Goal: Task Accomplishment & Management: Manage account settings

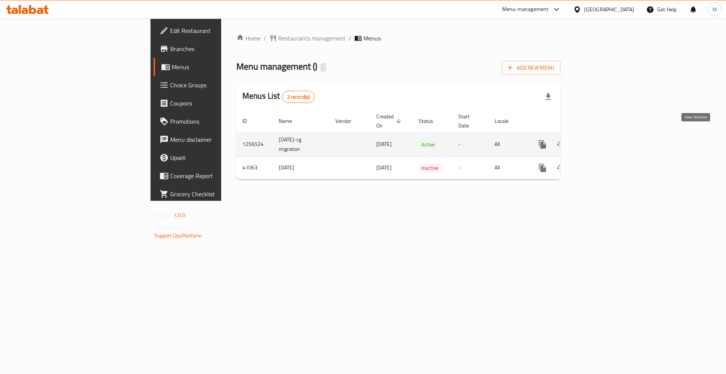
click at [607, 135] on link "enhanced table" at bounding box center [597, 144] width 18 height 18
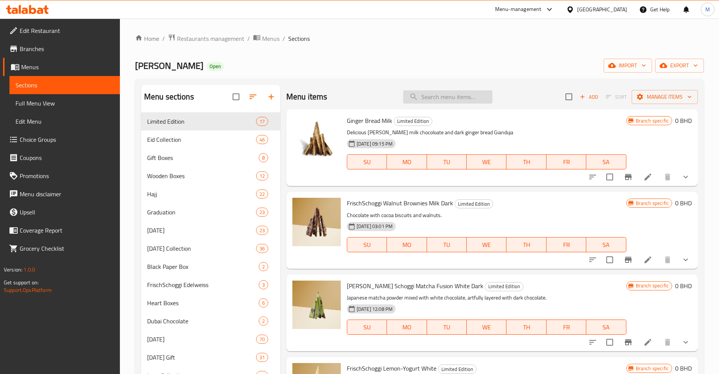
click at [440, 98] on input "search" at bounding box center [447, 96] width 89 height 13
paste input "[DATE][DATE] Category:"
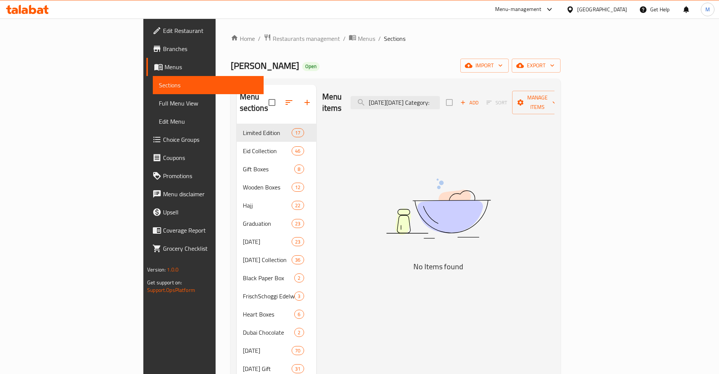
drag, startPoint x: 457, startPoint y: 96, endPoint x: 522, endPoint y: 72, distance: 69.8
click at [521, 103] on div "Menu items [DATE][DATE] Category: Add Sort Manage items" at bounding box center [438, 103] width 232 height 36
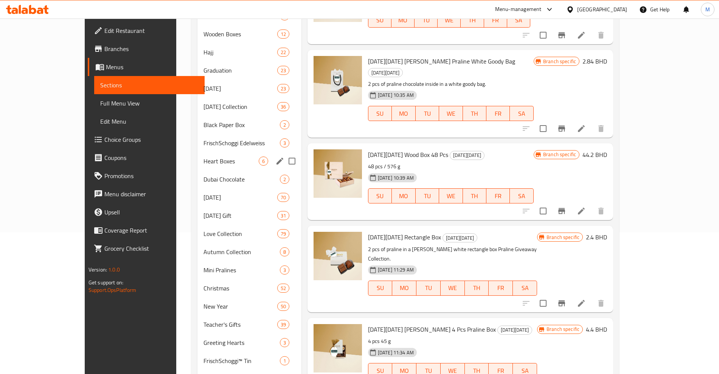
scroll to position [443, 0]
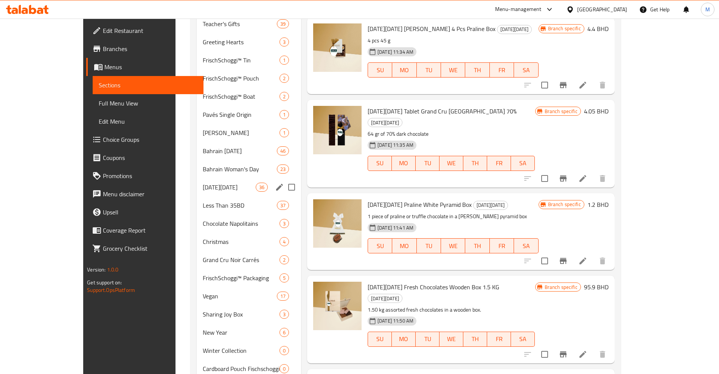
click at [203, 190] on span "[DATE][DATE]" at bounding box center [229, 187] width 53 height 9
click at [220, 188] on span "[DATE][DATE]" at bounding box center [229, 187] width 53 height 9
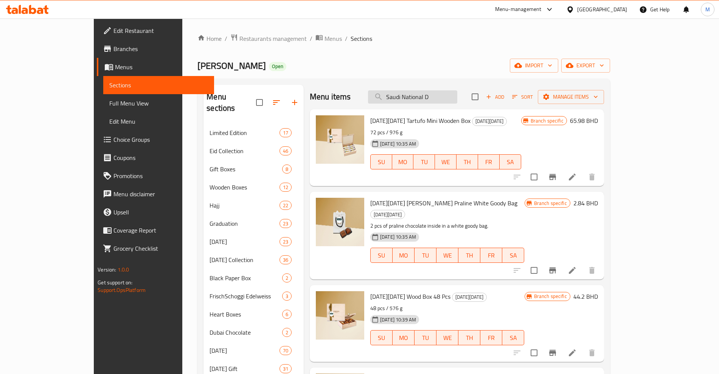
click at [433, 97] on input "Saudi National D" at bounding box center [412, 96] width 89 height 13
paste input "- [DATE][DATE] Praline White Pyramid Box"
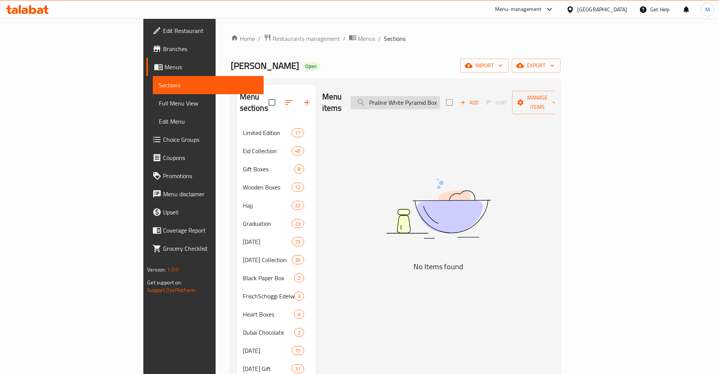
click at [421, 97] on input "- [DATE][DATE] Praline White Pyramid Box" at bounding box center [395, 102] width 89 height 13
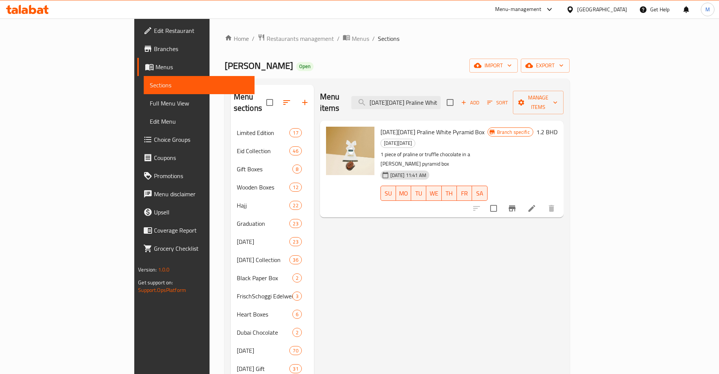
type input "[DATE][DATE] Praline White Pyramid Box"
click at [441, 96] on input "[DATE][DATE] Praline White Pyramid Box" at bounding box center [396, 102] width 89 height 13
drag, startPoint x: 471, startPoint y: 94, endPoint x: 400, endPoint y: 131, distance: 80.9
click at [441, 96] on input "[DATE][DATE] Praline White Pyramid Box" at bounding box center [396, 102] width 89 height 13
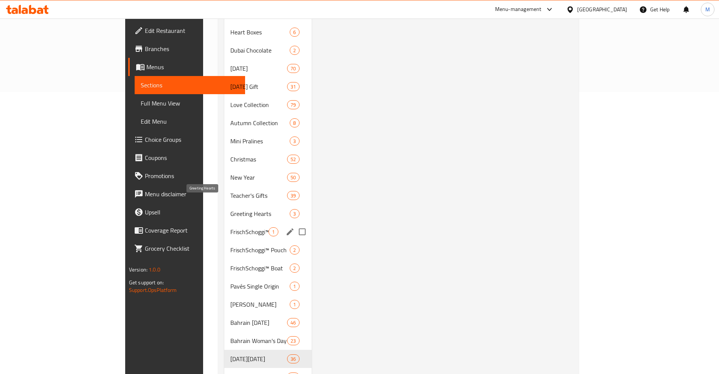
scroll to position [284, 0]
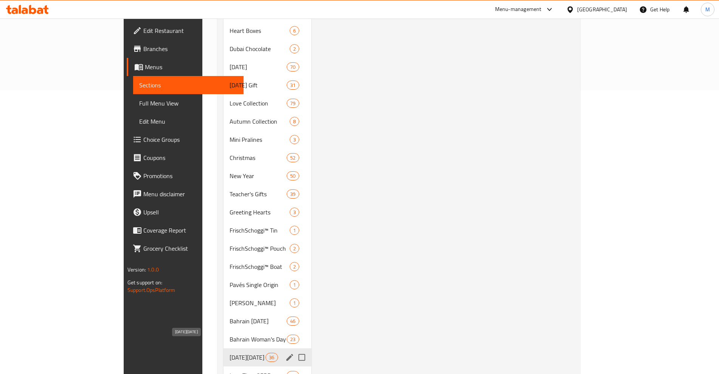
click at [230, 353] on span "[DATE][DATE]" at bounding box center [248, 357] width 36 height 9
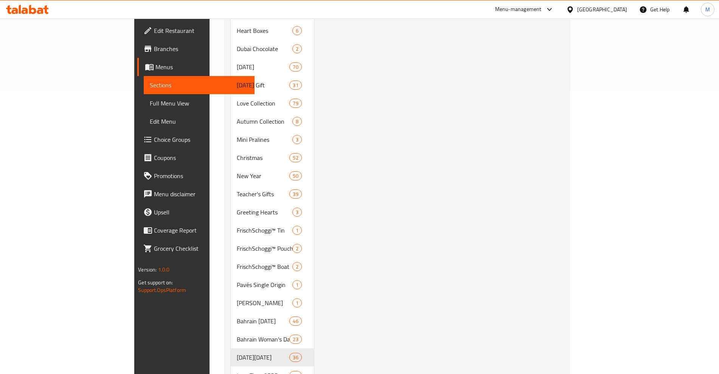
click at [403, 137] on div "Menu items [DATE][DATE] Praline White Pyramid Box Add Sort Manage items [DATE][…" at bounding box center [439, 376] width 250 height 1150
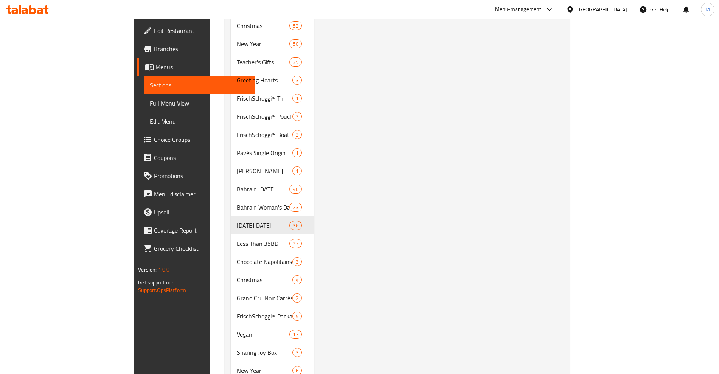
scroll to position [473, 0]
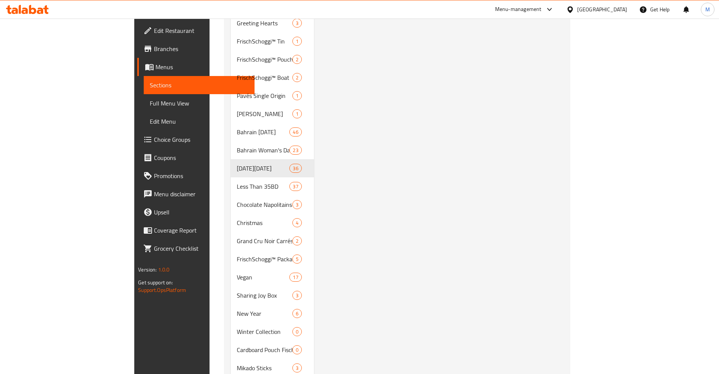
click at [360, 151] on div "Menu items [DATE][DATE] Praline White Pyramid Box Add Sort Manage items [DATE][…" at bounding box center [439, 187] width 250 height 1150
drag, startPoint x: 481, startPoint y: 98, endPoint x: 470, endPoint y: 144, distance: 46.7
click at [481, 99] on div "Menu items [DATE][DATE] Praline White Pyramid Box Add Sort Manage items [DATE][…" at bounding box center [439, 187] width 250 height 1150
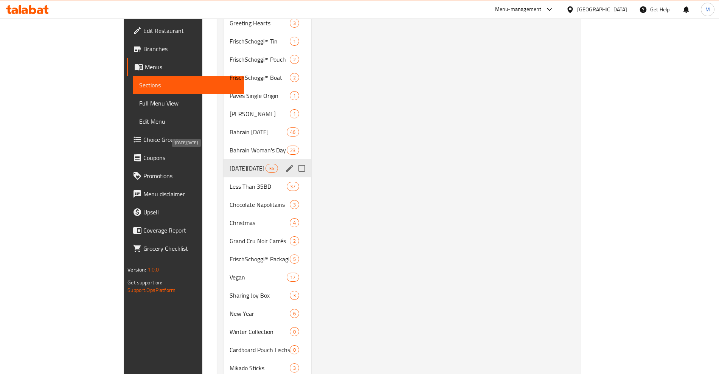
click at [230, 164] on span "[DATE][DATE]" at bounding box center [248, 168] width 36 height 9
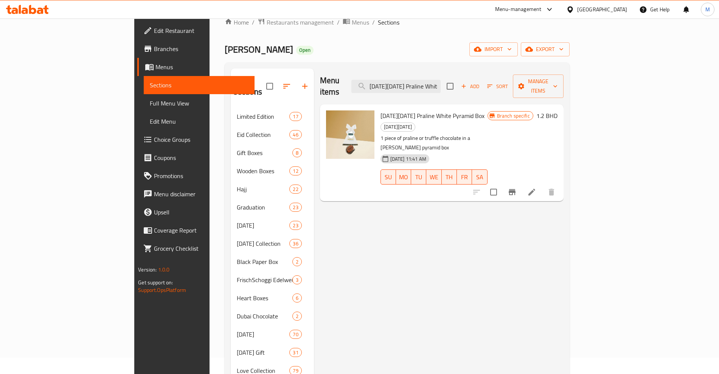
scroll to position [0, 0]
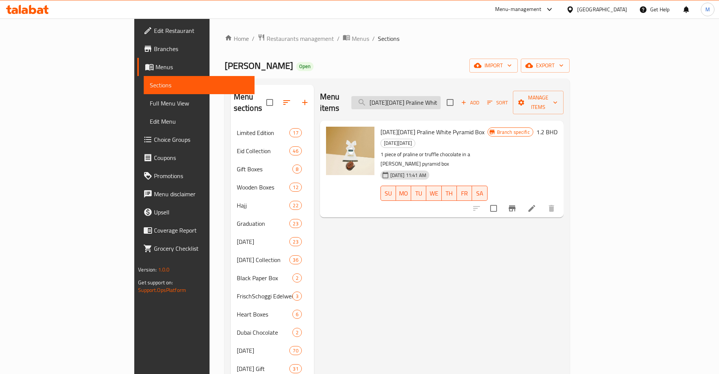
click at [441, 98] on input "[DATE][DATE] Praline White Pyramid Box" at bounding box center [396, 102] width 89 height 13
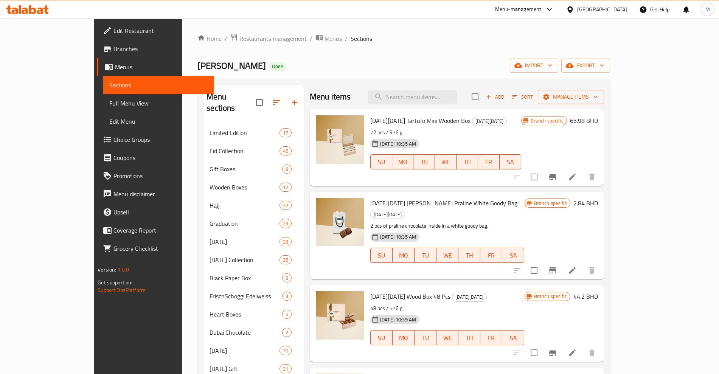
click at [521, 133] on p "72 pcs / 976 g" at bounding box center [445, 132] width 151 height 9
drag, startPoint x: 502, startPoint y: 132, endPoint x: 503, endPoint y: 159, distance: 26.9
click at [503, 159] on div "[DATE][DATE] Tartufo Mini Wooden Box [DATE][DATE] 72 pcs / 976 g [DATE] 10:35 A…" at bounding box center [445, 147] width 157 height 71
click at [521, 120] on h6 "[DATE][DATE] Tartufo Mini Wooden Box [DATE][DATE]" at bounding box center [445, 120] width 151 height 11
drag, startPoint x: 527, startPoint y: 66, endPoint x: 530, endPoint y: 77, distance: 11.2
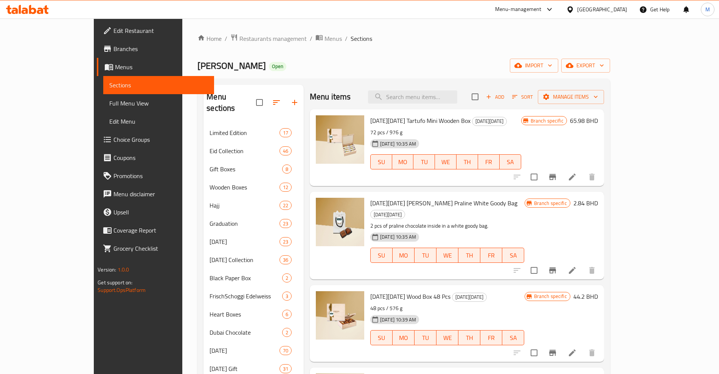
click at [528, 69] on div "[PERSON_NAME] Open import export" at bounding box center [404, 66] width 412 height 14
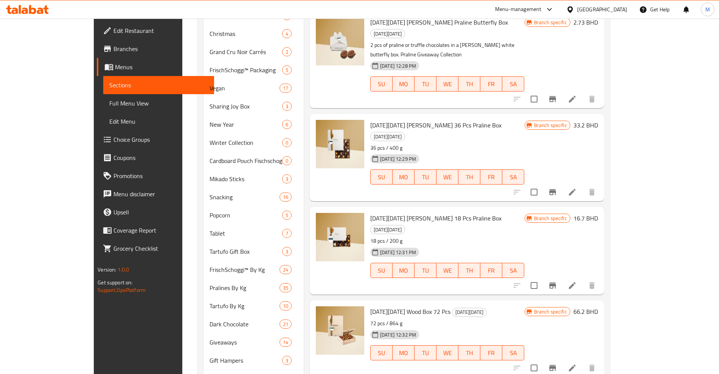
scroll to position [870, 0]
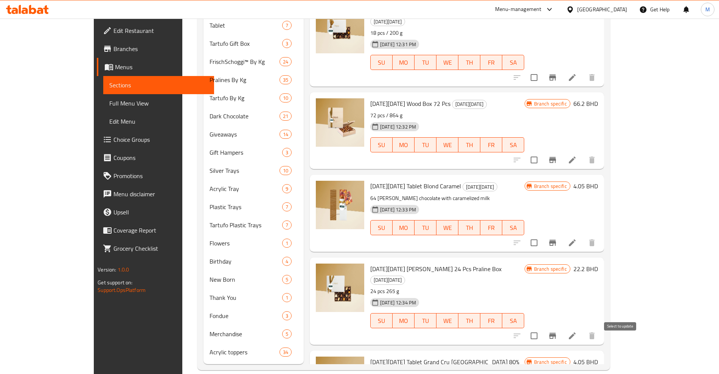
checkbox input "true"
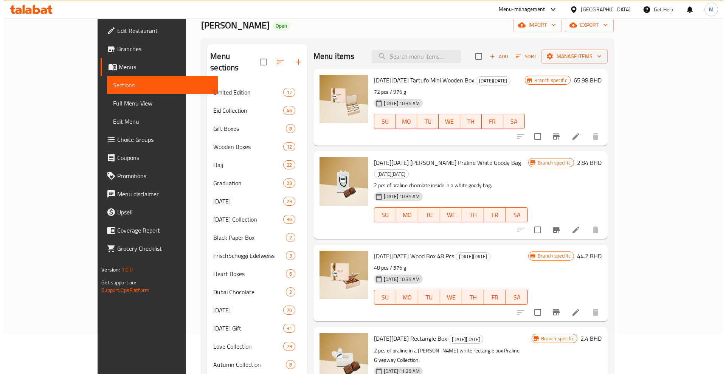
scroll to position [0, 0]
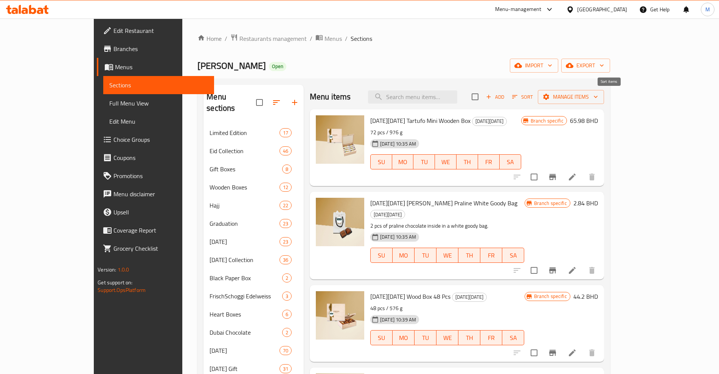
click at [533, 96] on span "Sort" at bounding box center [522, 97] width 21 height 9
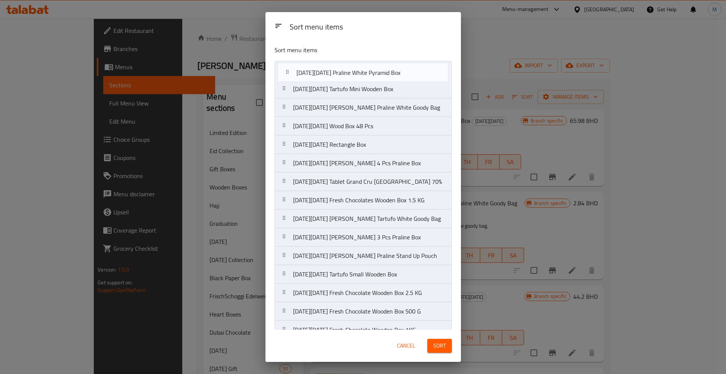
drag, startPoint x: 286, startPoint y: 181, endPoint x: 289, endPoint y: 67, distance: 113.9
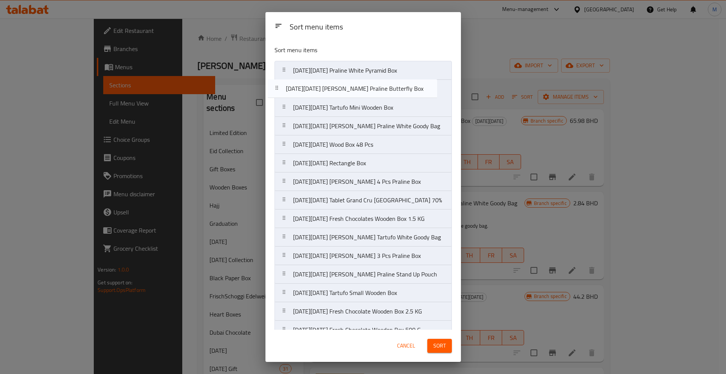
drag, startPoint x: 286, startPoint y: 183, endPoint x: 281, endPoint y: 85, distance: 98.1
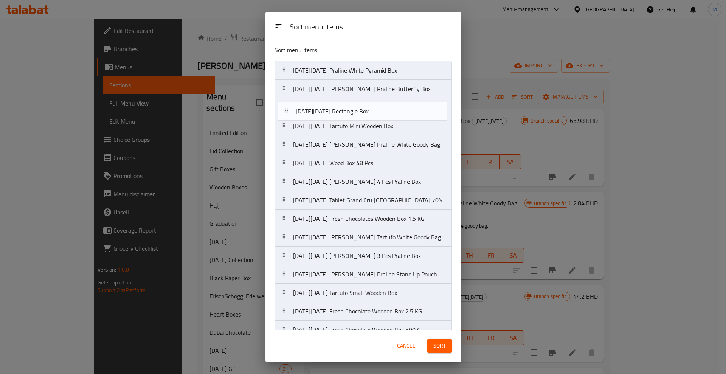
drag, startPoint x: 297, startPoint y: 145, endPoint x: 296, endPoint y: 112, distance: 32.5
drag, startPoint x: 284, startPoint y: 260, endPoint x: 296, endPoint y: 112, distance: 147.6
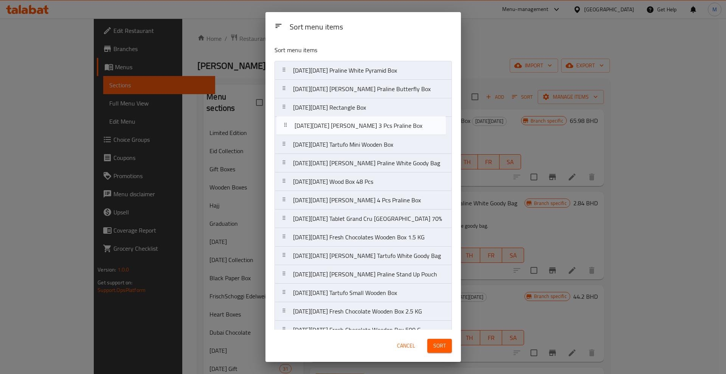
drag, startPoint x: 287, startPoint y: 107, endPoint x: 288, endPoint y: 127, distance: 19.4
drag, startPoint x: 281, startPoint y: 164, endPoint x: 282, endPoint y: 145, distance: 18.9
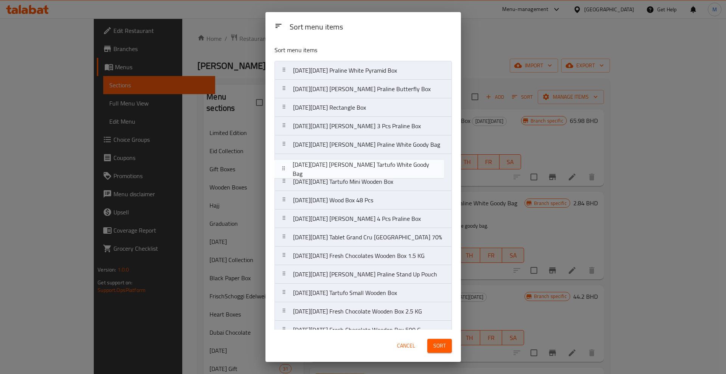
drag, startPoint x: 281, startPoint y: 258, endPoint x: 281, endPoint y: 169, distance: 89.3
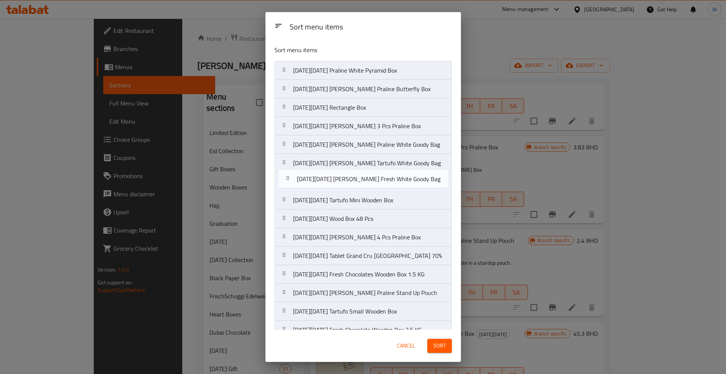
drag, startPoint x: 288, startPoint y: 184, endPoint x: 292, endPoint y: 176, distance: 8.5
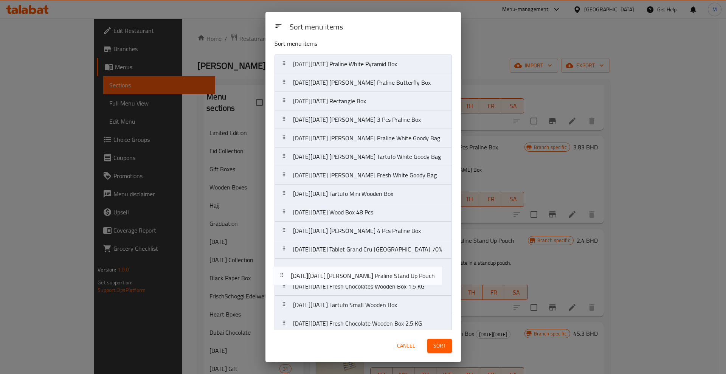
scroll to position [9, 0]
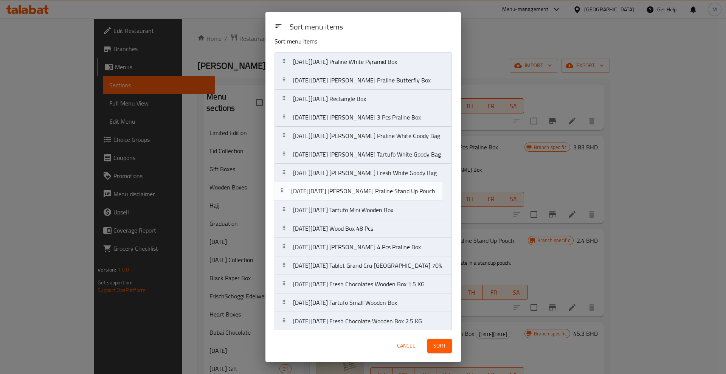
drag, startPoint x: 283, startPoint y: 297, endPoint x: 281, endPoint y: 193, distance: 104.1
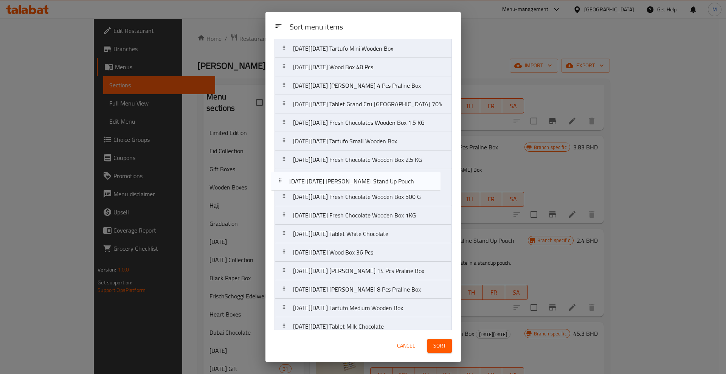
scroll to position [76, 0]
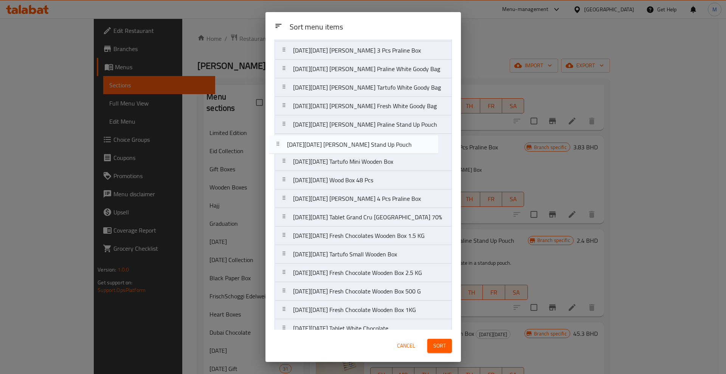
drag, startPoint x: 283, startPoint y: 186, endPoint x: 276, endPoint y: 142, distance: 44.4
click at [276, 142] on nav "[DATE][DATE] Praline White Pyramid Box [DATE][DATE] [PERSON_NAME] Praline Butte…" at bounding box center [363, 319] width 177 height 668
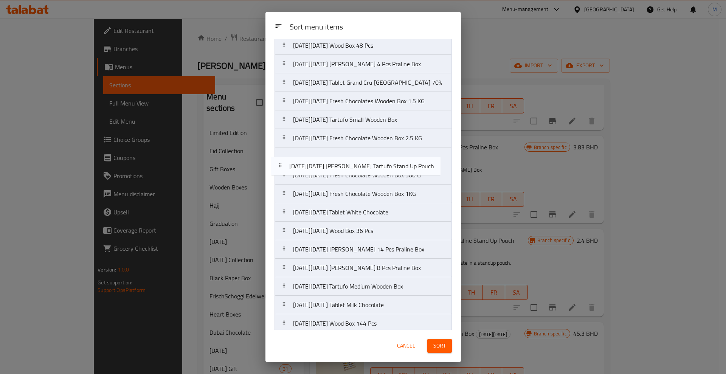
scroll to position [207, 0]
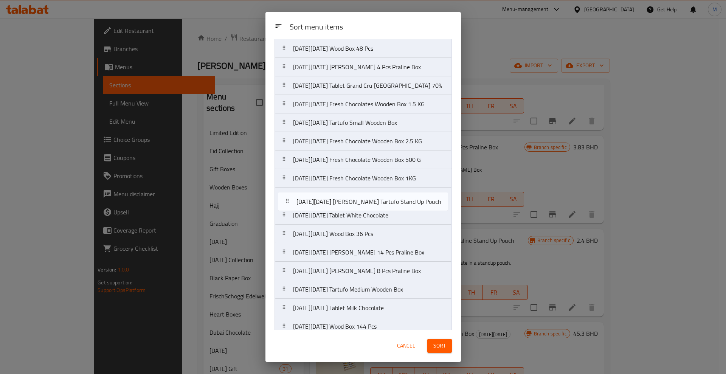
drag, startPoint x: 286, startPoint y: 184, endPoint x: 291, endPoint y: 198, distance: 15.3
click at [291, 198] on nav "[DATE][DATE] Praline White Pyramid Box [DATE][DATE] [PERSON_NAME] Praline Butte…" at bounding box center [363, 188] width 177 height 668
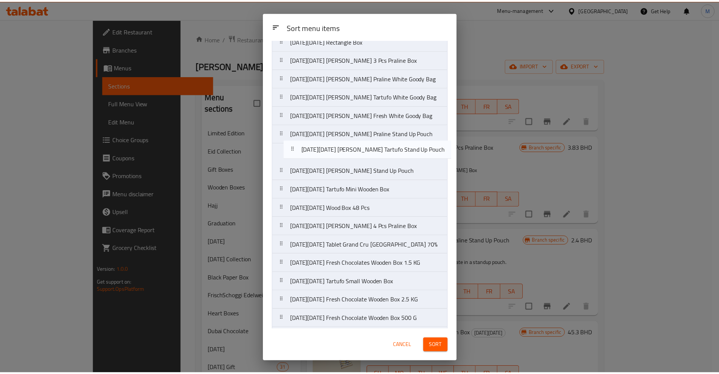
scroll to position [65, 0]
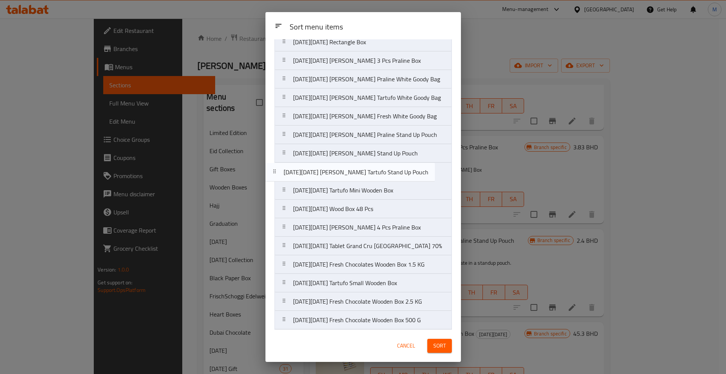
drag, startPoint x: 286, startPoint y: 198, endPoint x: 278, endPoint y: 171, distance: 28.2
click at [278, 171] on nav "[DATE][DATE] Praline White Pyramid Box [DATE][DATE] [PERSON_NAME] Praline Butte…" at bounding box center [363, 329] width 177 height 668
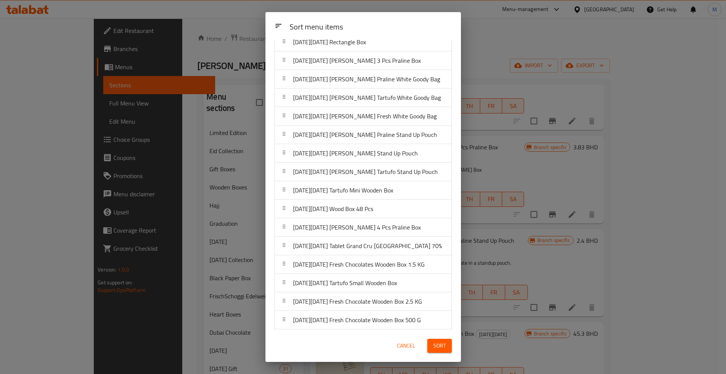
click at [441, 343] on span "Sort" at bounding box center [440, 345] width 12 height 9
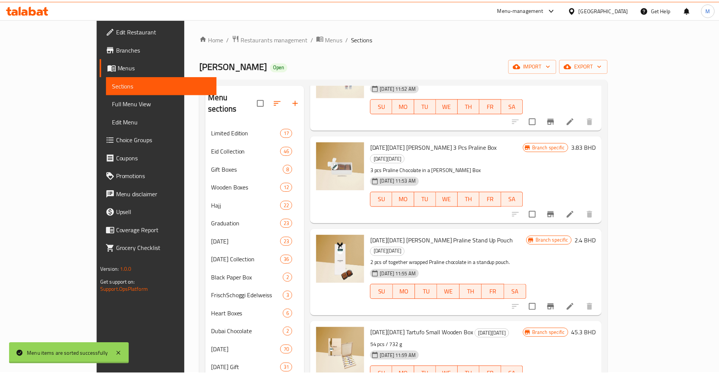
scroll to position [0, 0]
